Goal: Task Accomplishment & Management: Use online tool/utility

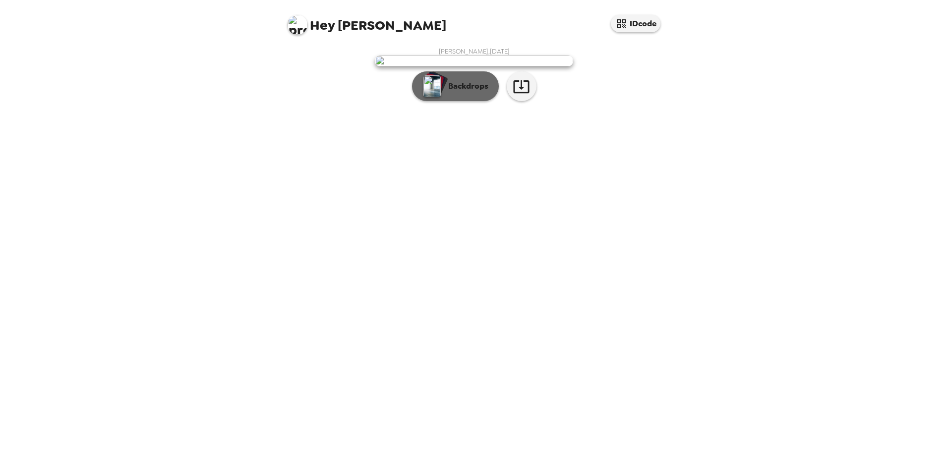
click at [466, 92] on p "Backdrops" at bounding box center [465, 86] width 45 height 12
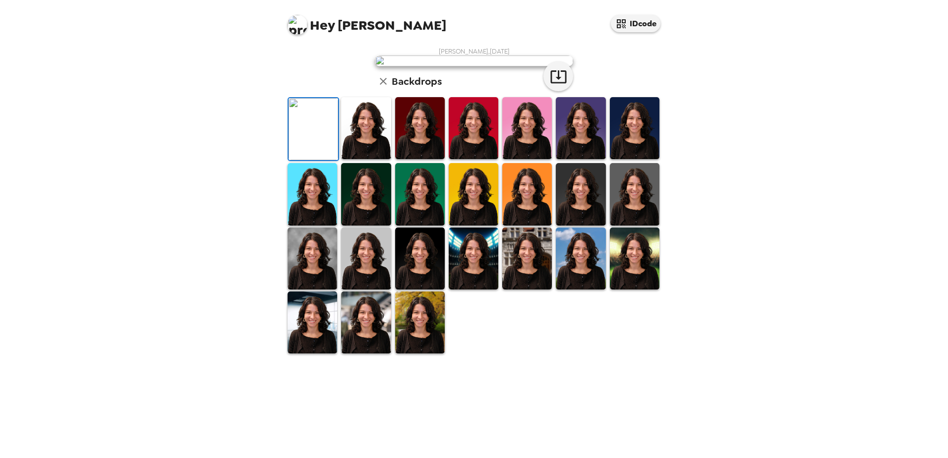
scroll to position [50, 0]
click at [512, 159] on img at bounding box center [527, 128] width 50 height 62
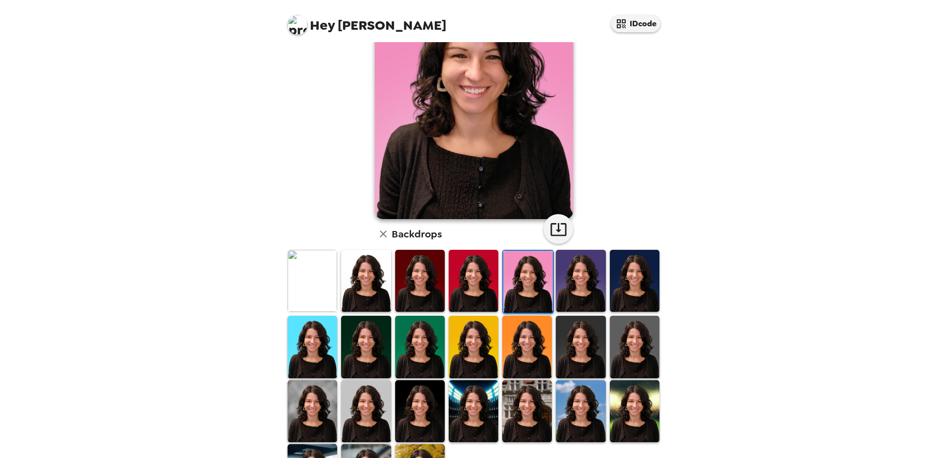
scroll to position [99, 0]
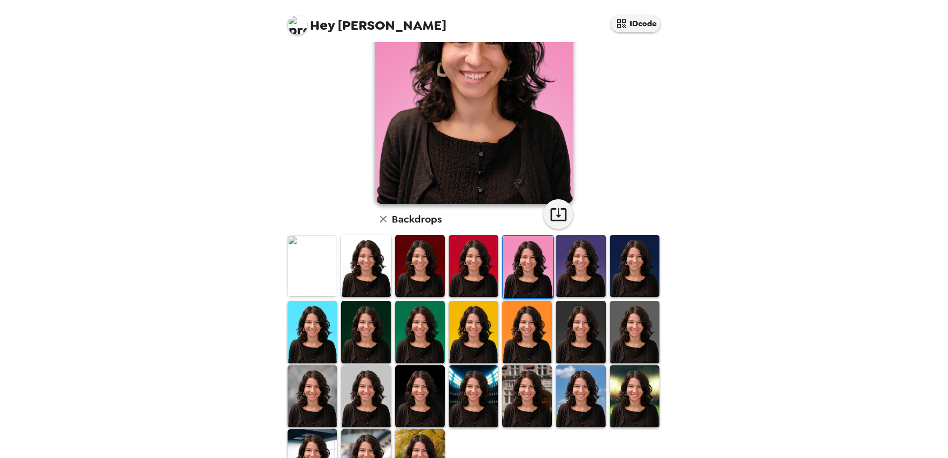
click at [361, 264] on img at bounding box center [366, 266] width 50 height 62
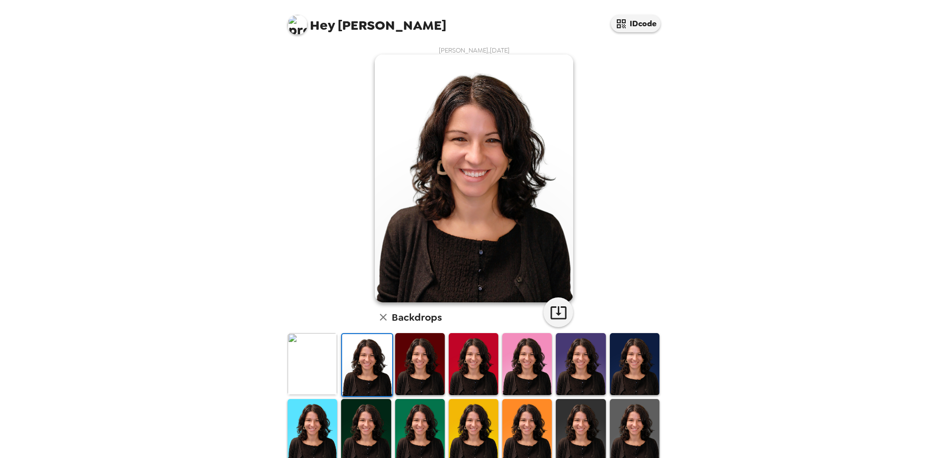
scroll to position [0, 0]
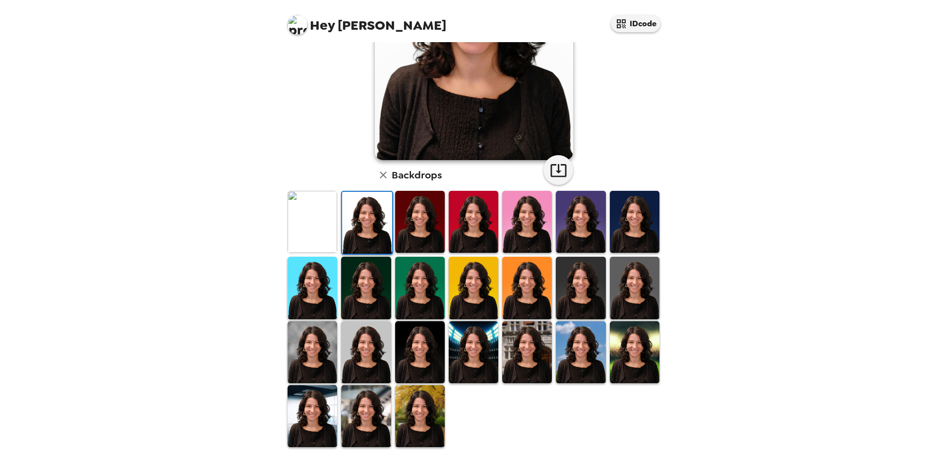
click at [538, 353] on img at bounding box center [527, 352] width 50 height 62
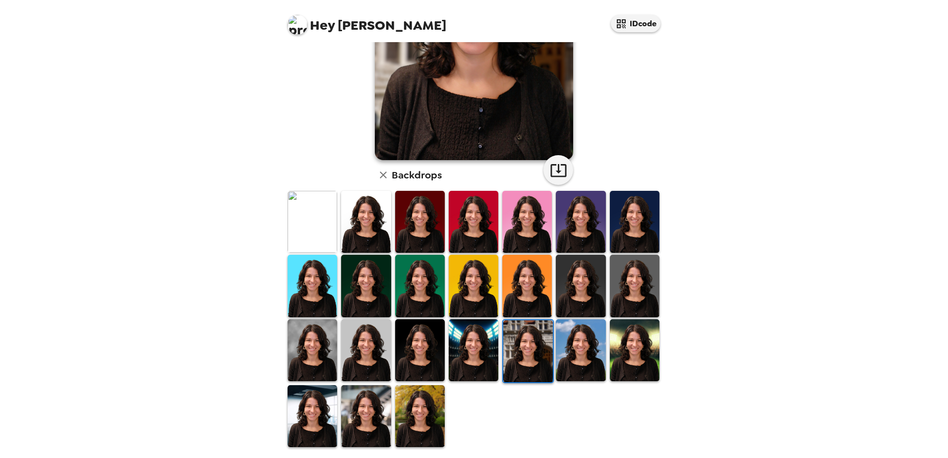
click at [378, 351] on img at bounding box center [366, 350] width 50 height 62
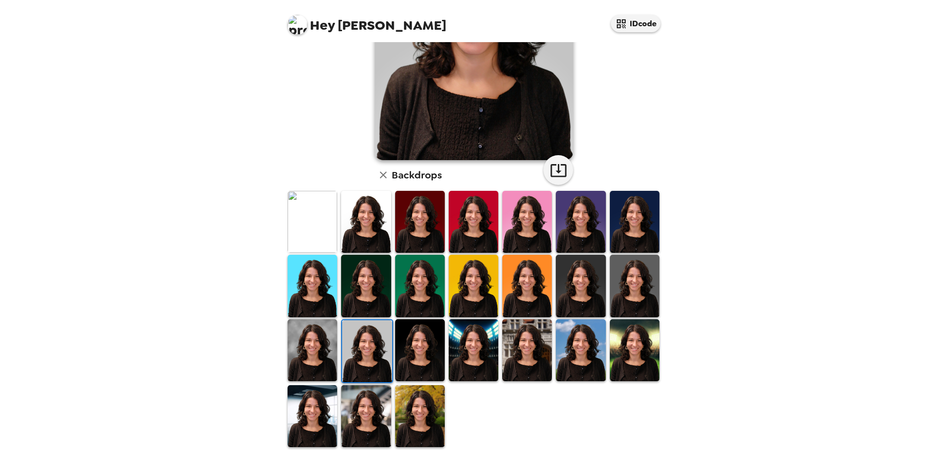
click at [326, 344] on img at bounding box center [313, 350] width 50 height 62
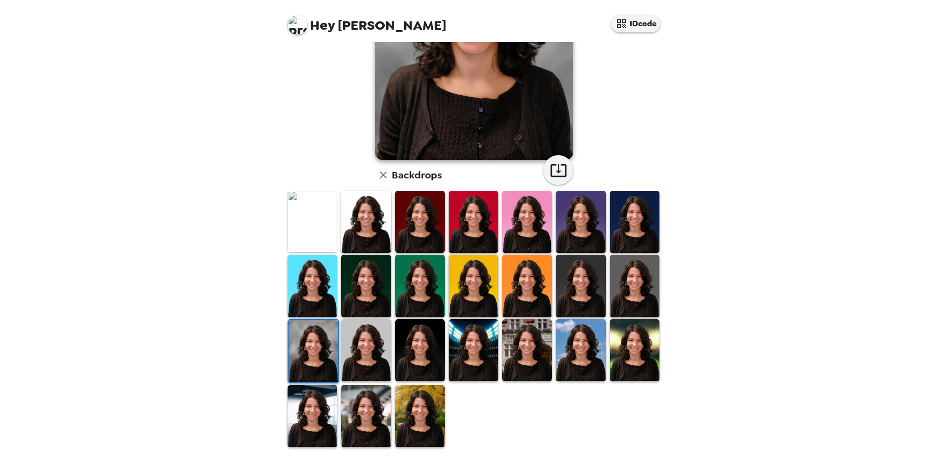
click at [630, 295] on img at bounding box center [635, 286] width 50 height 62
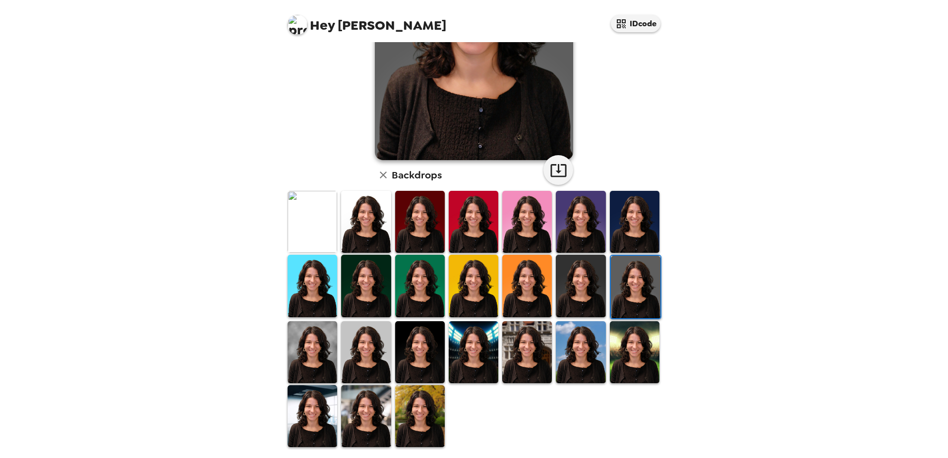
click at [293, 223] on img at bounding box center [313, 222] width 50 height 62
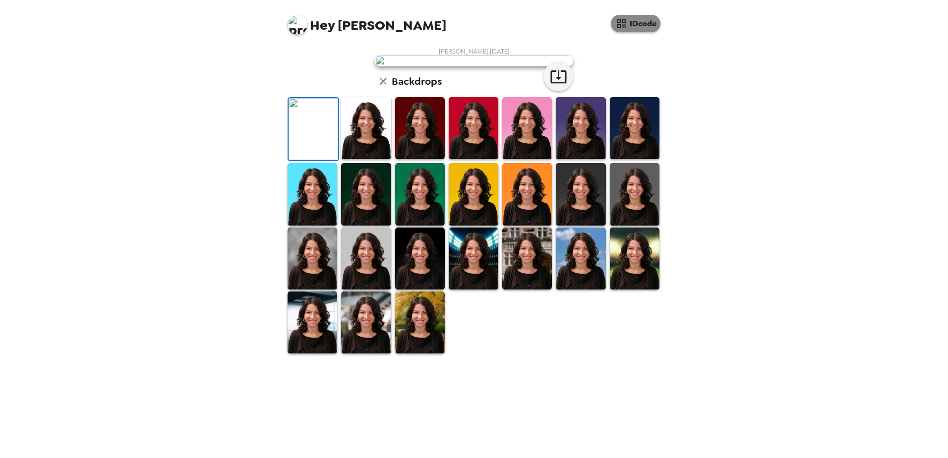
click at [630, 19] on button "IDcode" at bounding box center [636, 23] width 50 height 17
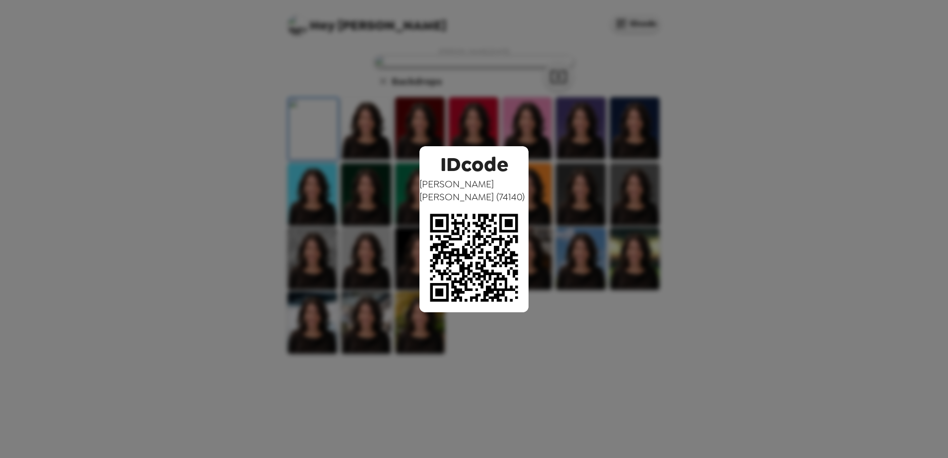
click at [762, 334] on div "IDcode [PERSON_NAME] ( 74140 )" at bounding box center [474, 229] width 948 height 458
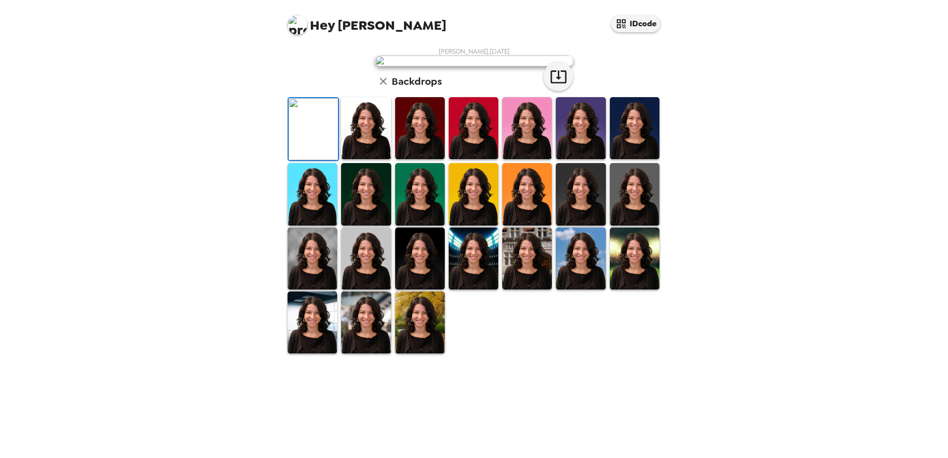
scroll to position [143, 0]
click at [587, 225] on img at bounding box center [581, 194] width 50 height 62
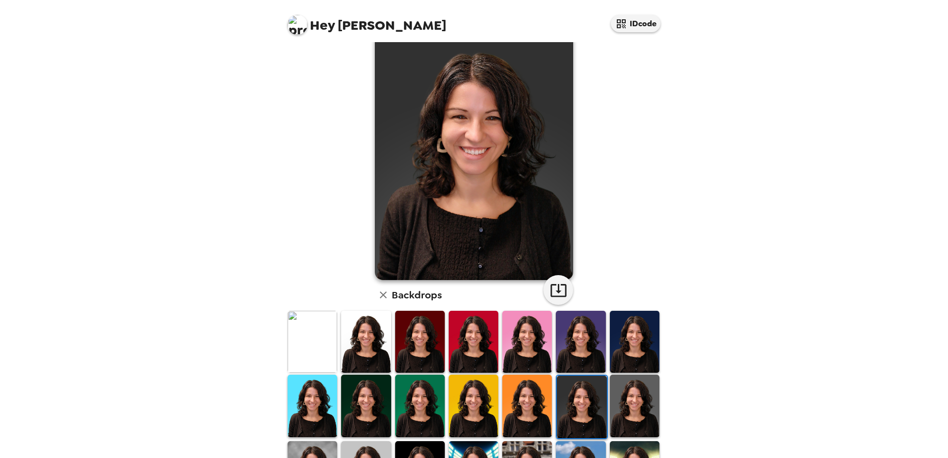
scroll to position [0, 0]
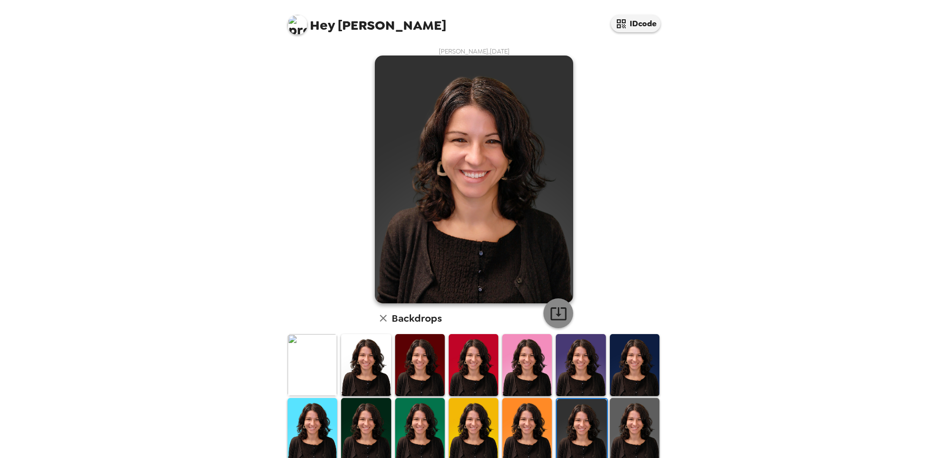
click at [555, 314] on icon "button" at bounding box center [558, 313] width 16 height 13
click at [302, 358] on img at bounding box center [313, 365] width 50 height 62
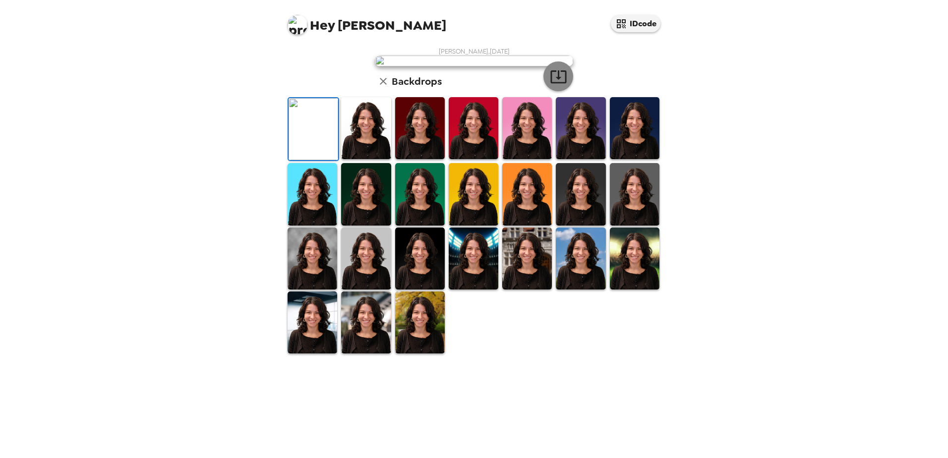
click at [554, 85] on icon "button" at bounding box center [558, 76] width 17 height 17
drag, startPoint x: 483, startPoint y: 228, endPoint x: 489, endPoint y: 228, distance: 5.5
click at [483, 159] on img at bounding box center [474, 128] width 50 height 62
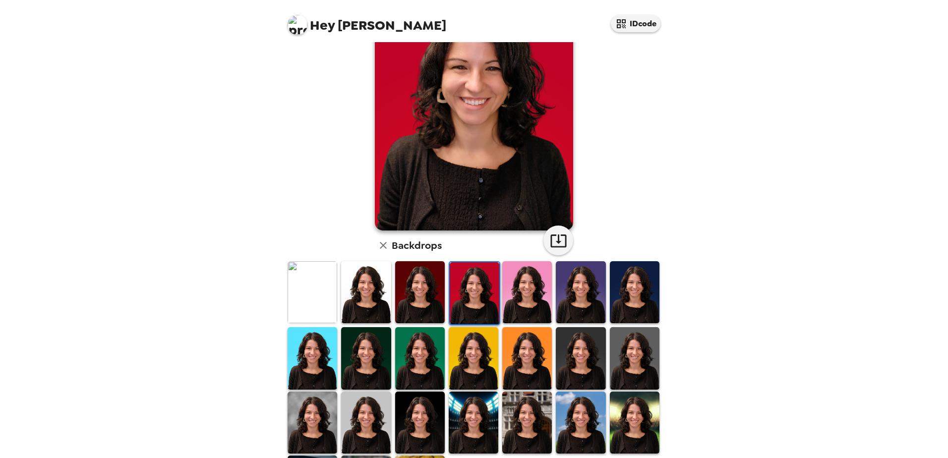
scroll to position [0, 0]
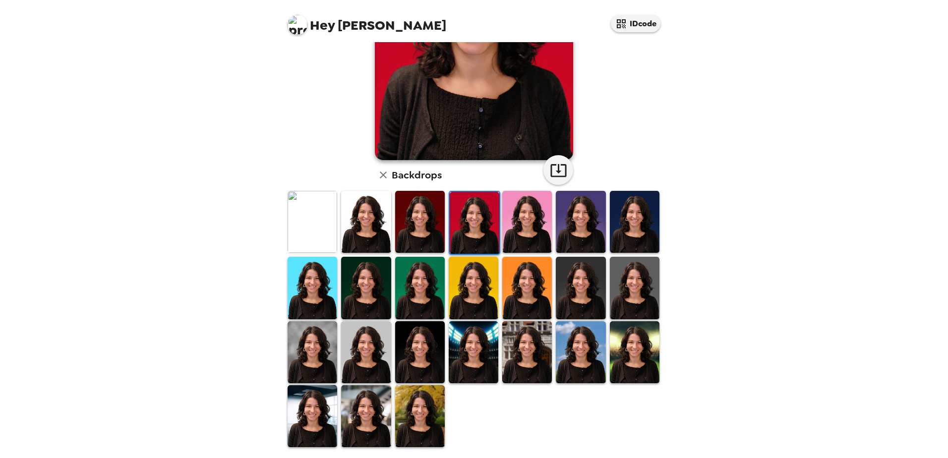
click at [632, 225] on img at bounding box center [635, 222] width 50 height 62
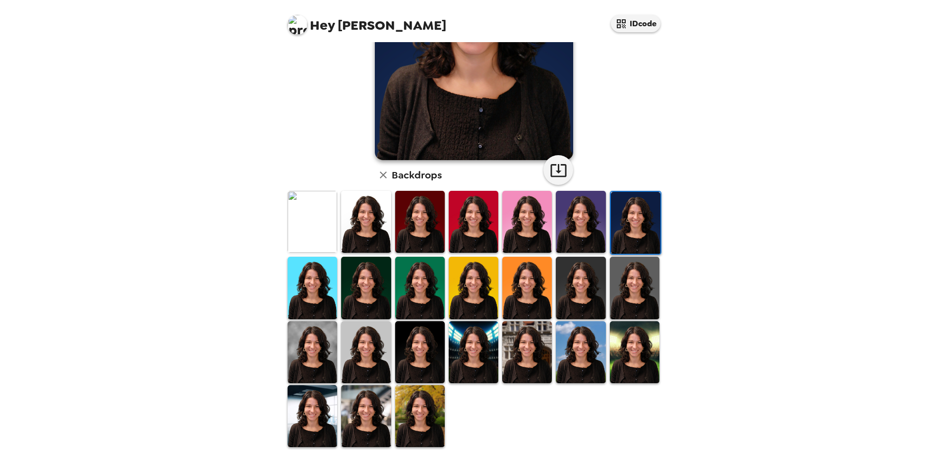
click at [574, 222] on img at bounding box center [581, 222] width 50 height 62
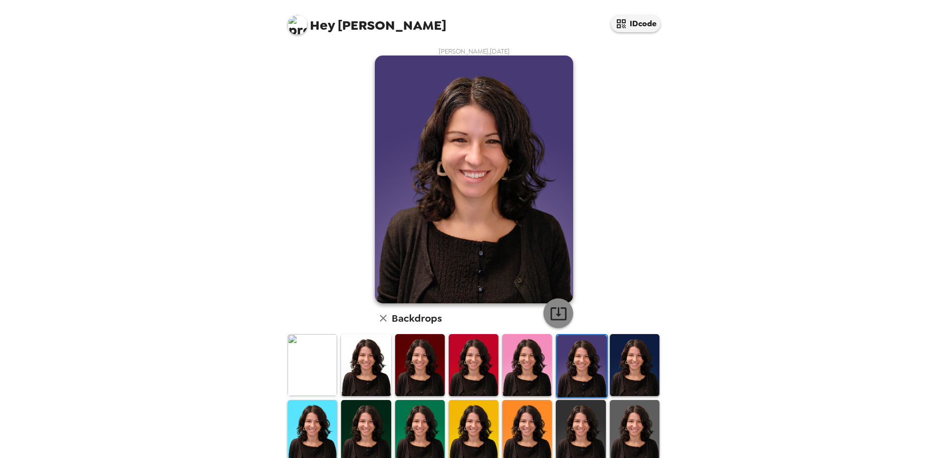
click at [554, 313] on icon "button" at bounding box center [558, 313] width 17 height 17
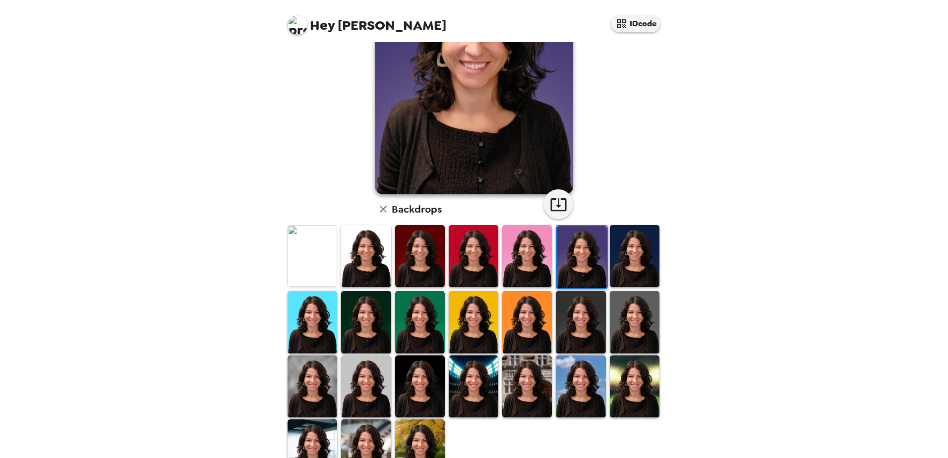
scroll to position [143, 0]
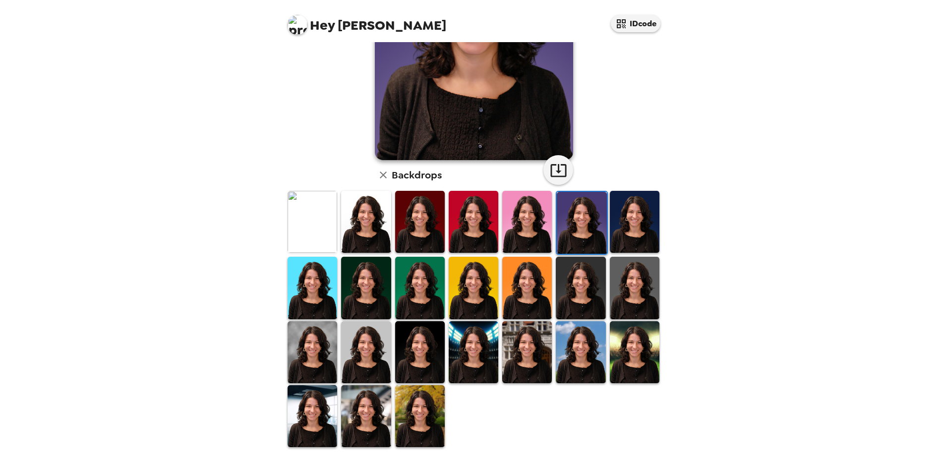
click at [366, 279] on img at bounding box center [366, 288] width 50 height 62
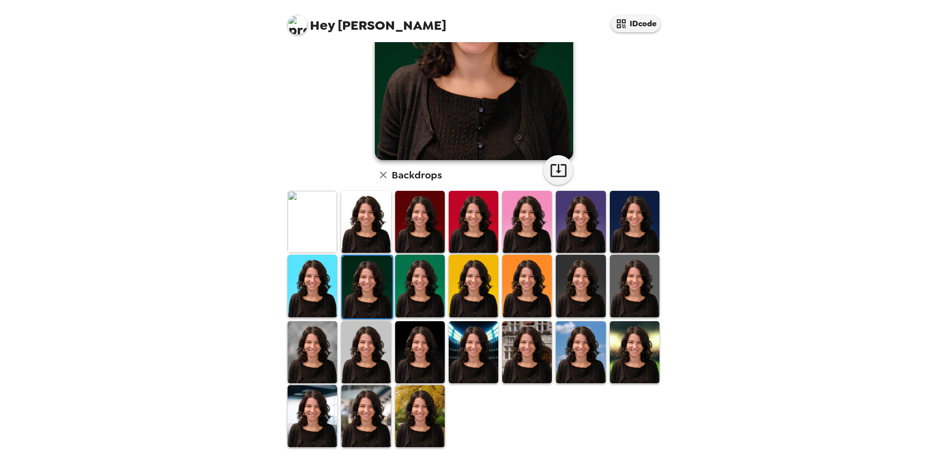
click at [302, 352] on img at bounding box center [313, 352] width 50 height 62
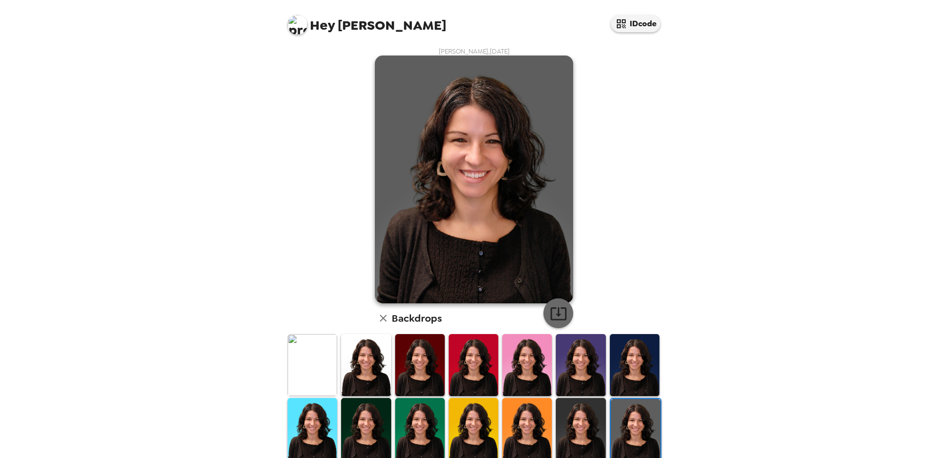
click at [557, 317] on icon "button" at bounding box center [558, 313] width 17 height 17
click at [702, 174] on div "Hey Amanda IDcode Amanda Mathews , 09-15-2025 Backdrops" at bounding box center [474, 229] width 948 height 458
click at [380, 316] on icon "button" at bounding box center [383, 318] width 12 height 12
